Goal: Information Seeking & Learning: Check status

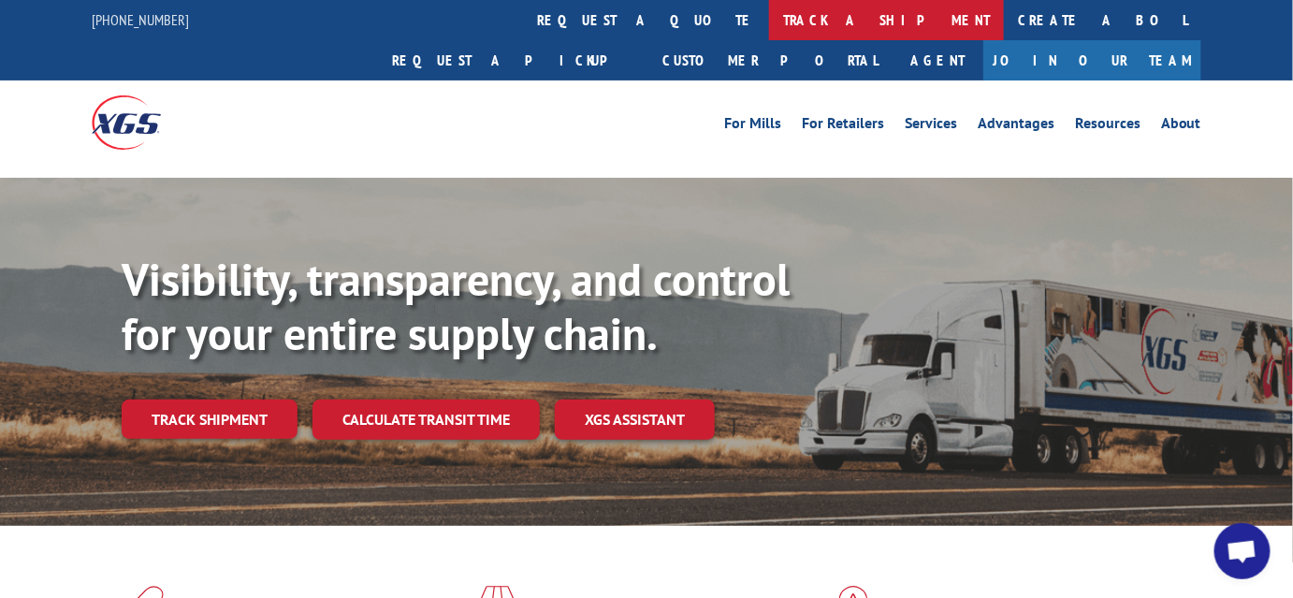
click at [769, 14] on link "track a shipment" at bounding box center [886, 20] width 235 height 40
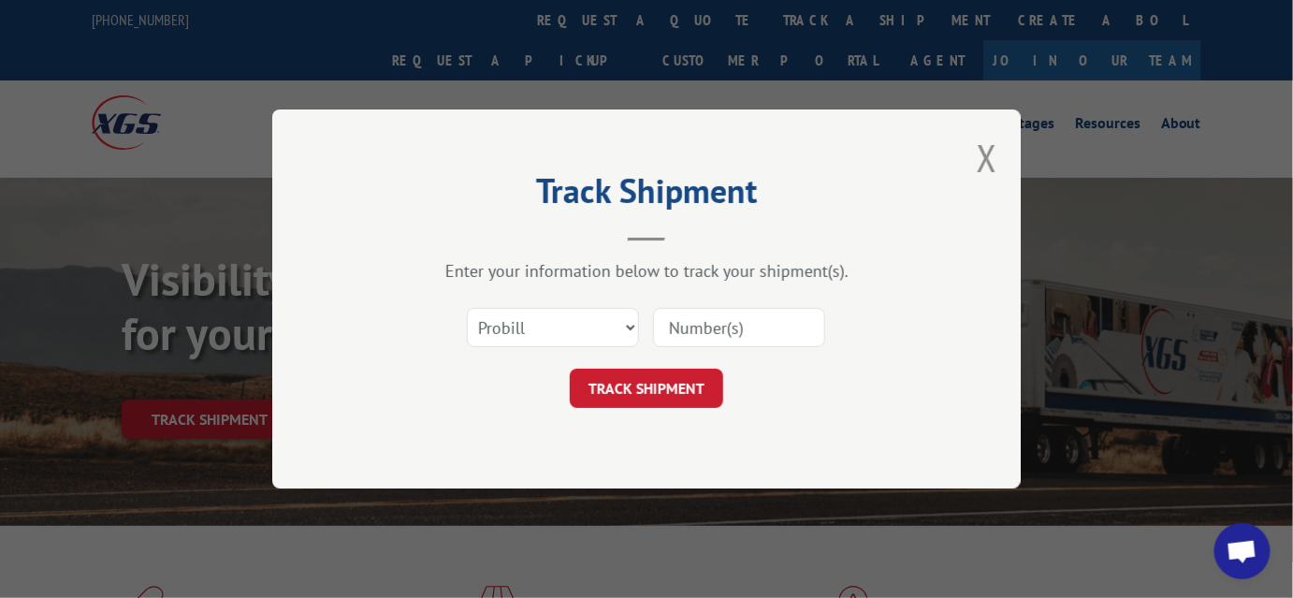
click at [735, 332] on input at bounding box center [739, 327] width 172 height 39
type input "17472001"
click at [638, 394] on button "TRACK SHIPMENT" at bounding box center [646, 388] width 153 height 39
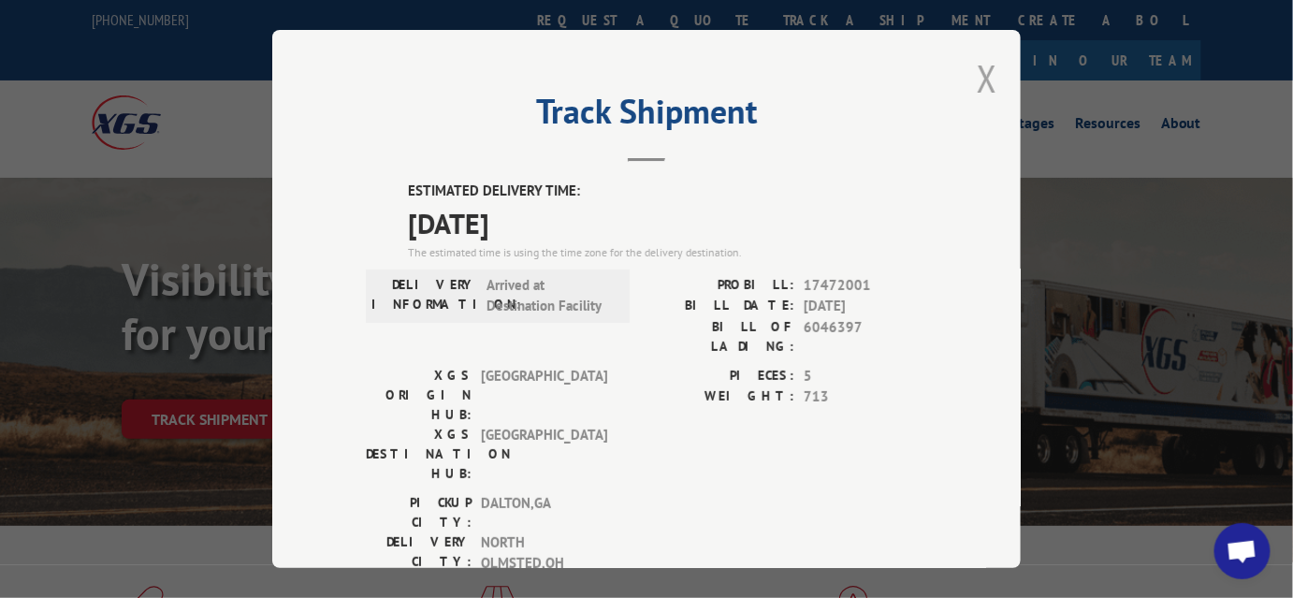
click at [984, 69] on button "Close modal" at bounding box center [987, 78] width 21 height 50
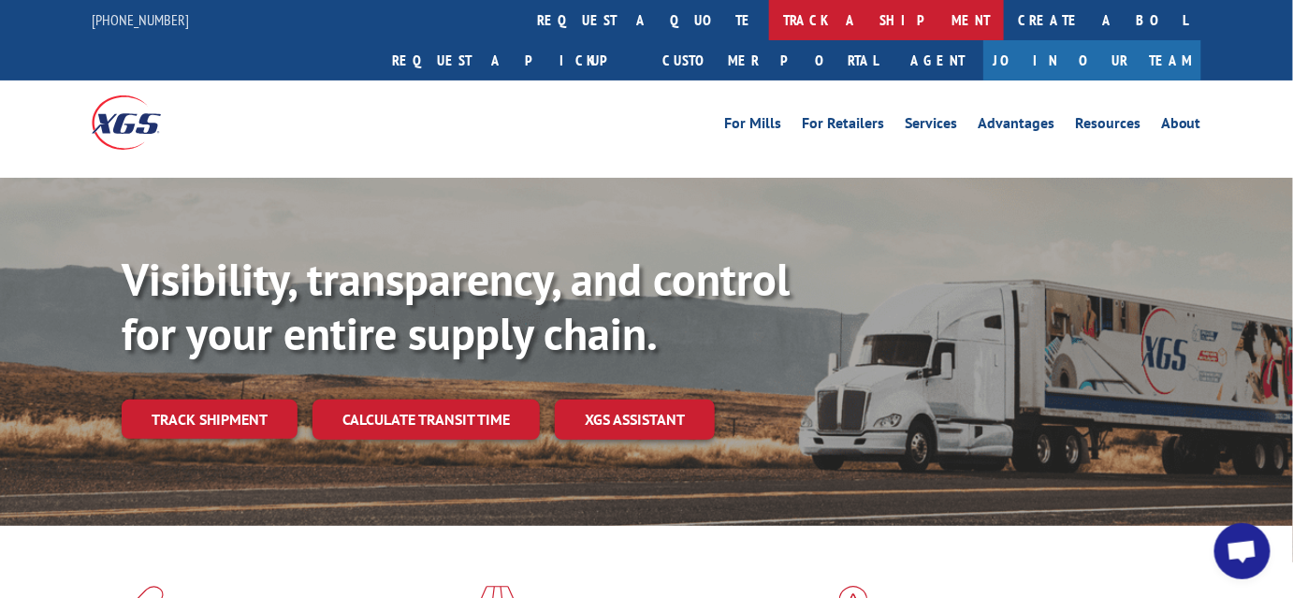
click at [769, 26] on link "track a shipment" at bounding box center [886, 20] width 235 height 40
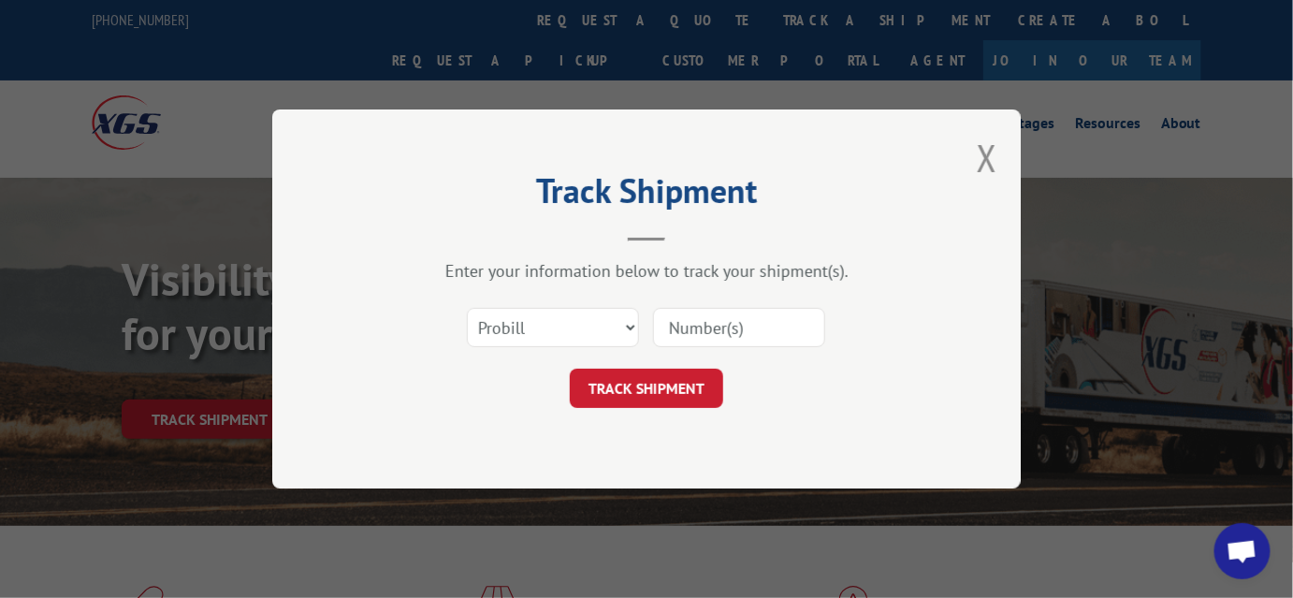
click at [714, 328] on input at bounding box center [739, 327] width 172 height 39
type input "1723008"
click at [671, 395] on button "TRACK SHIPMENT" at bounding box center [646, 388] width 153 height 39
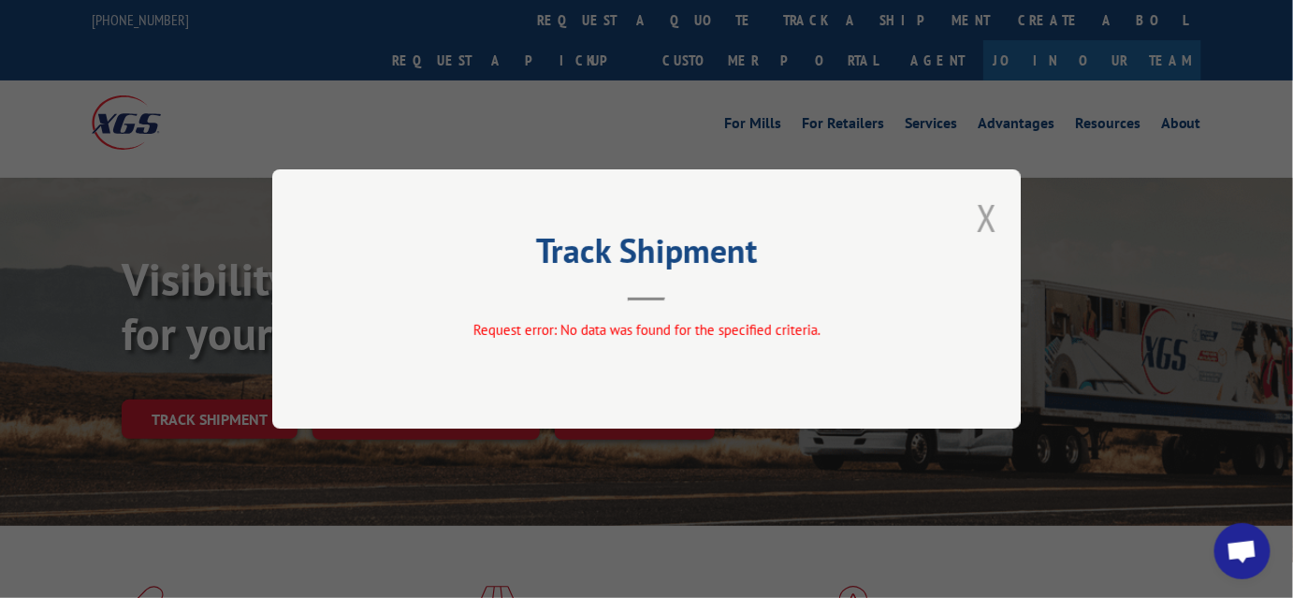
click at [980, 223] on button "Close modal" at bounding box center [987, 218] width 21 height 50
